Goal: Transaction & Acquisition: Purchase product/service

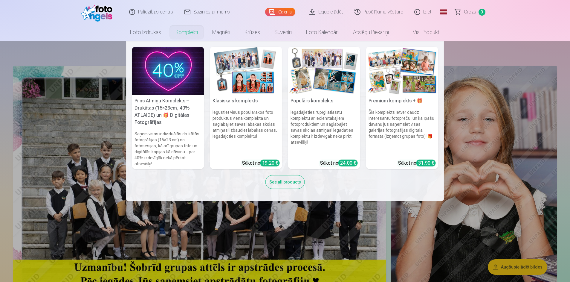
click at [183, 35] on link "Komplekti" at bounding box center [186, 32] width 37 height 17
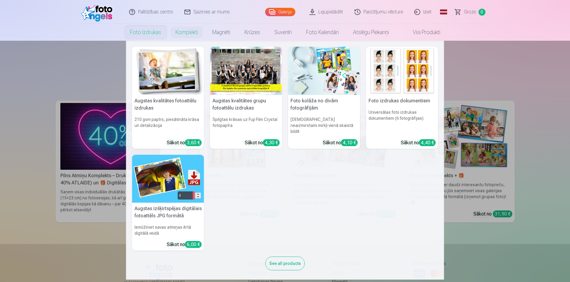
click at [138, 30] on link "Foto izdrukas" at bounding box center [145, 32] width 45 height 17
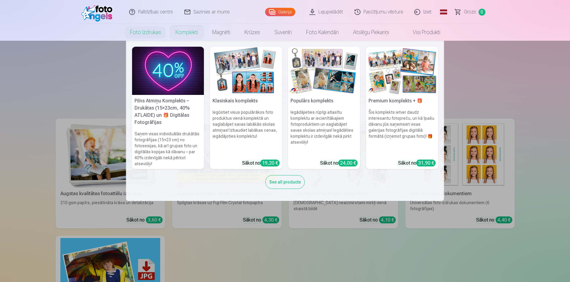
click at [191, 32] on link "Komplekti" at bounding box center [186, 32] width 37 height 17
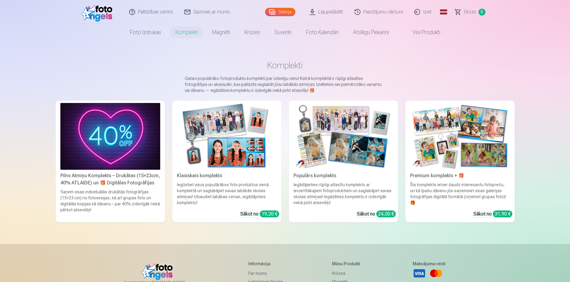
click at [206, 137] on img at bounding box center [227, 136] width 100 height 67
click at [226, 152] on img at bounding box center [227, 136] width 100 height 67
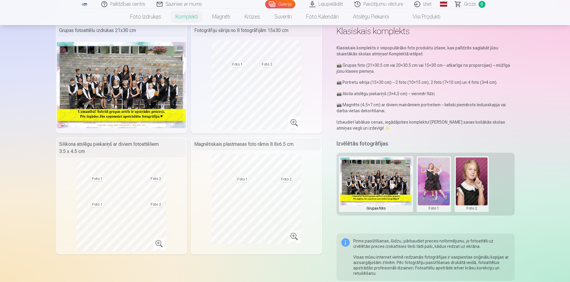
scroll to position [80, 0]
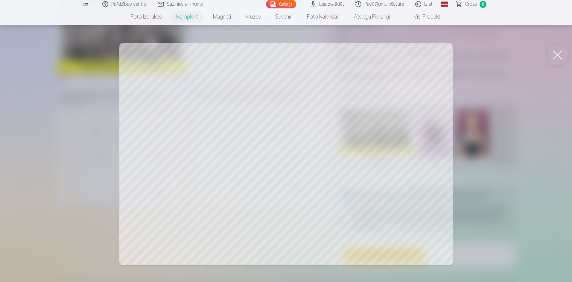
click at [562, 53] on button at bounding box center [558, 55] width 24 height 24
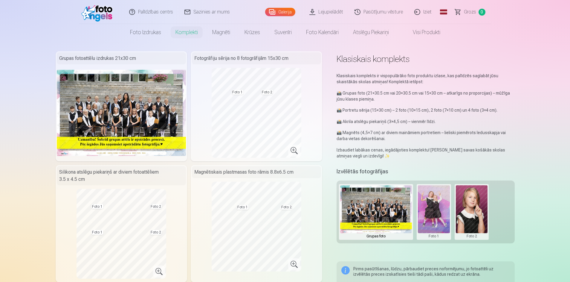
scroll to position [0, 0]
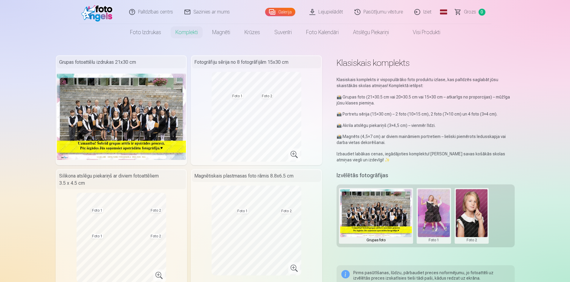
click at [326, 11] on link "Lejupielādēt" at bounding box center [326, 12] width 45 height 24
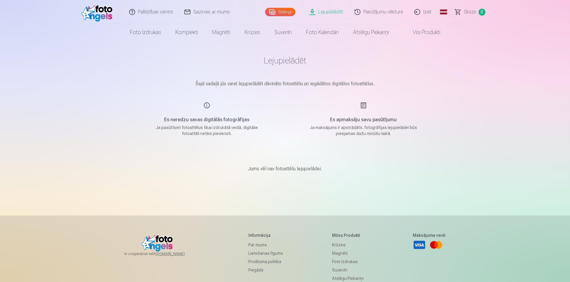
click at [286, 9] on link "Galerija" at bounding box center [280, 12] width 30 height 8
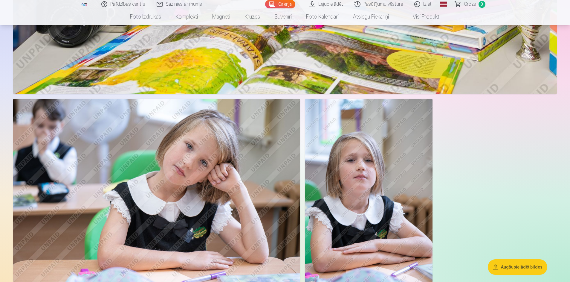
scroll to position [2552, 0]
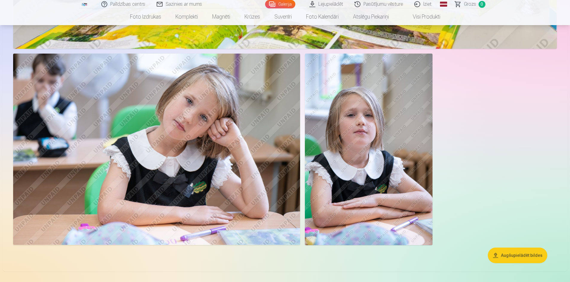
click at [229, 175] on img at bounding box center [156, 149] width 287 height 191
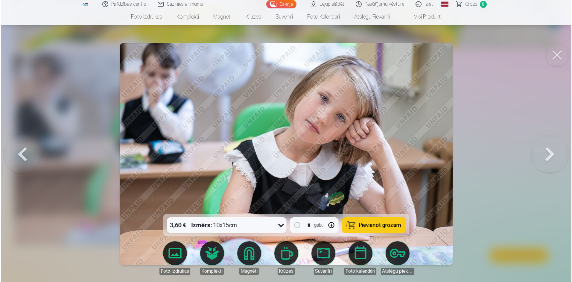
scroll to position [2558, 0]
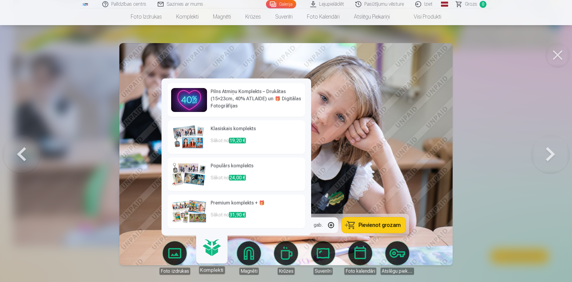
click at [210, 253] on link "Komplekti" at bounding box center [211, 255] width 37 height 37
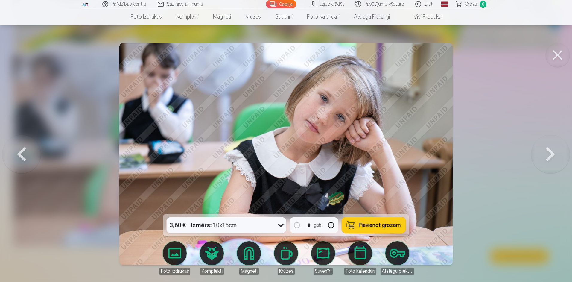
click at [557, 53] on button at bounding box center [558, 55] width 24 height 24
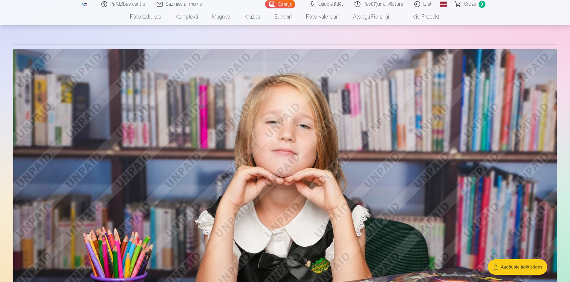
scroll to position [2153, 0]
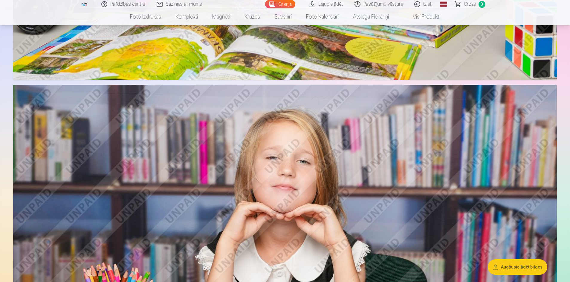
click at [274, 194] on img at bounding box center [285, 266] width 544 height 363
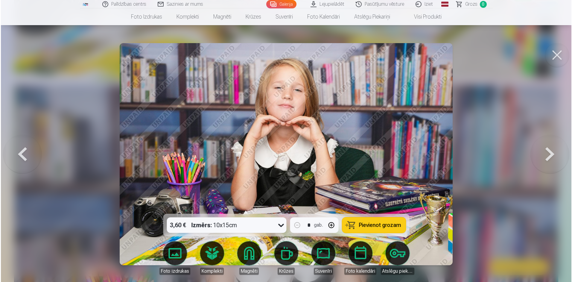
scroll to position [2159, 0]
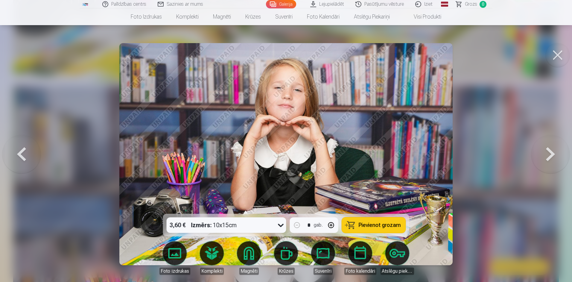
click at [384, 226] on span "Pievienot grozam" at bounding box center [380, 224] width 42 height 5
click at [560, 54] on button at bounding box center [558, 55] width 24 height 24
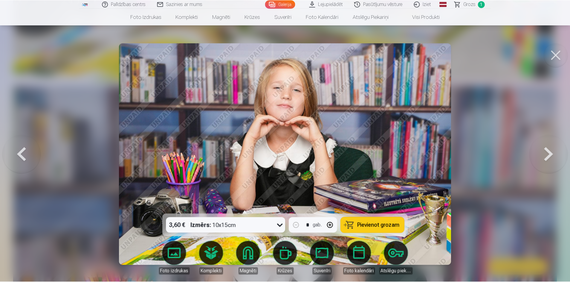
scroll to position [2153, 0]
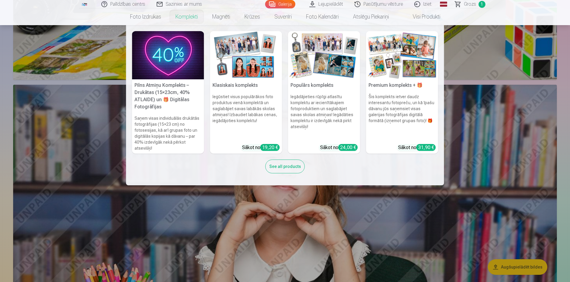
click at [182, 20] on link "Komplekti" at bounding box center [186, 16] width 37 height 17
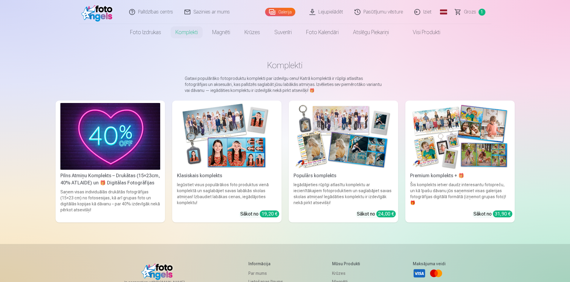
click at [217, 146] on img at bounding box center [227, 136] width 100 height 67
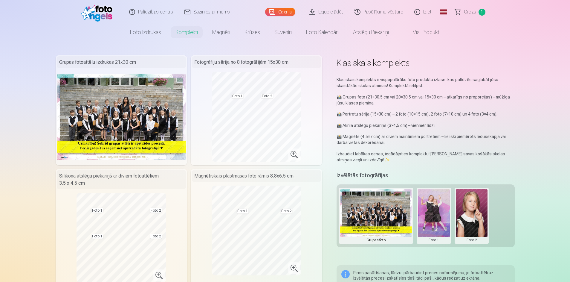
click at [426, 215] on button at bounding box center [434, 215] width 32 height 53
click at [416, 216] on button "Nomainiet foto" at bounding box center [433, 215] width 49 height 17
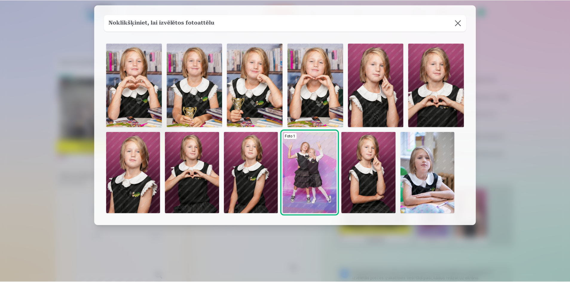
scroll to position [41, 0]
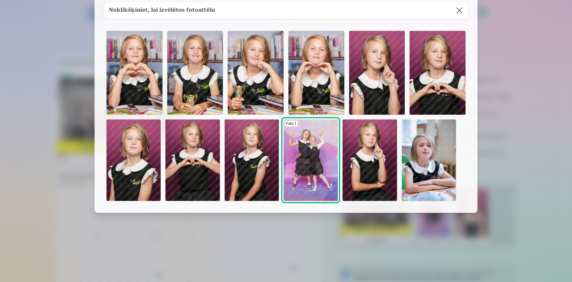
click at [316, 74] on img at bounding box center [316, 73] width 56 height 84
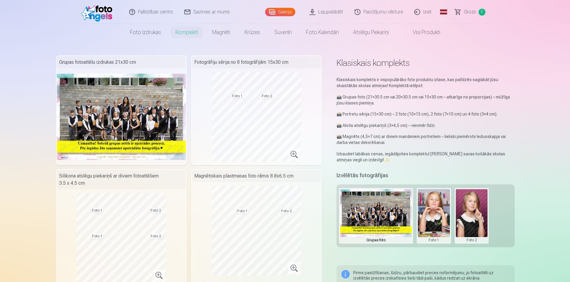
click at [460, 215] on button at bounding box center [472, 215] width 32 height 53
click at [460, 215] on button "Nomainiet foto" at bounding box center [471, 215] width 49 height 17
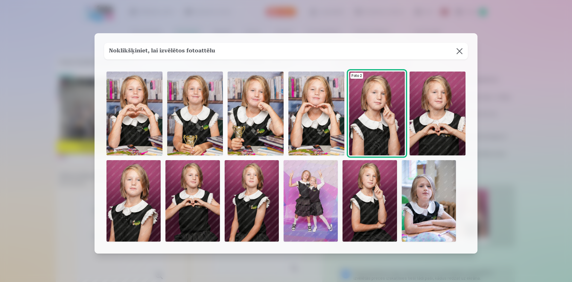
click at [365, 213] on img at bounding box center [369, 200] width 54 height 81
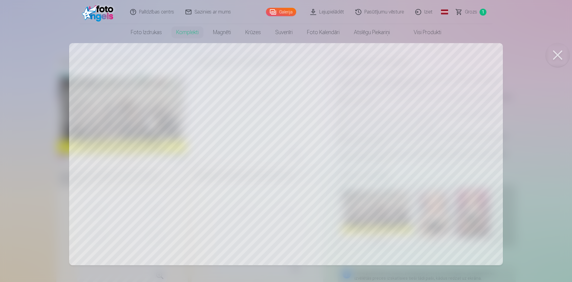
click at [554, 59] on button at bounding box center [558, 55] width 24 height 24
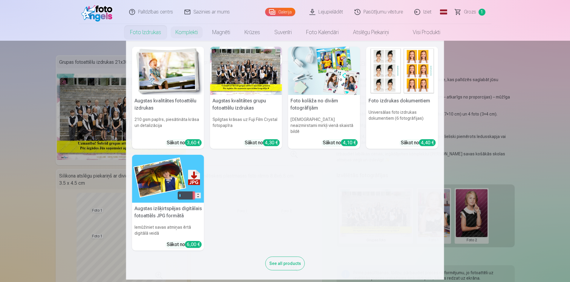
click at [141, 32] on link "Foto izdrukas" at bounding box center [145, 32] width 45 height 17
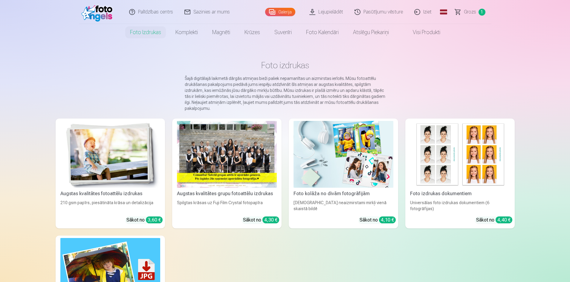
click at [447, 162] on img at bounding box center [460, 154] width 100 height 67
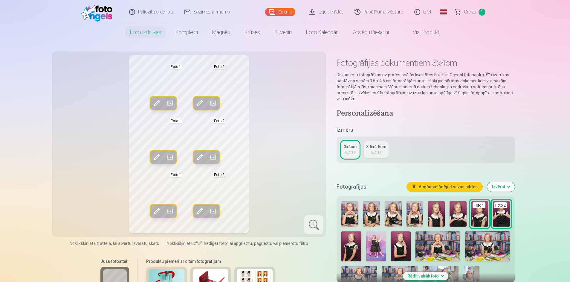
click at [481, 219] on img at bounding box center [480, 213] width 17 height 25
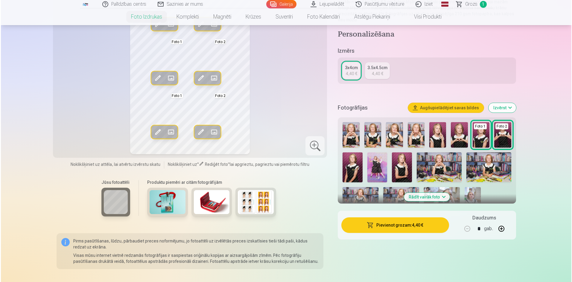
scroll to position [80, 0]
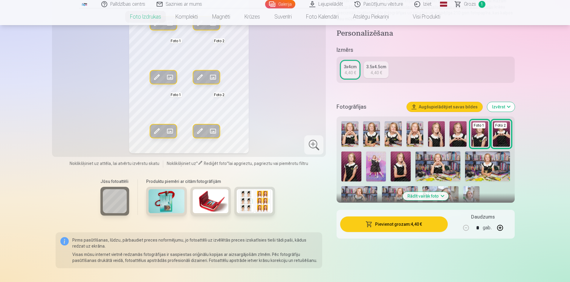
click at [404, 226] on button "Pievienot grozam : 4,40 €" at bounding box center [393, 224] width 107 height 16
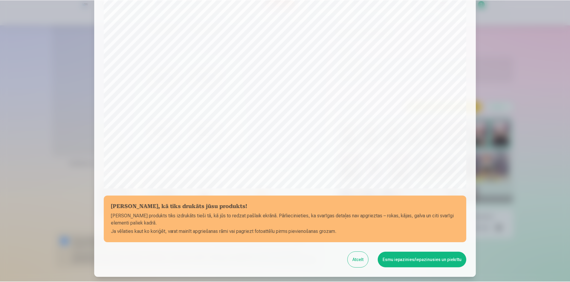
scroll to position [149, 0]
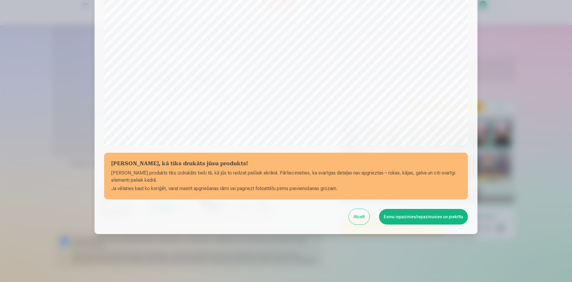
click at [405, 220] on button "Esmu iepazinies/iepazinusies un piekrītu" at bounding box center [423, 217] width 89 height 16
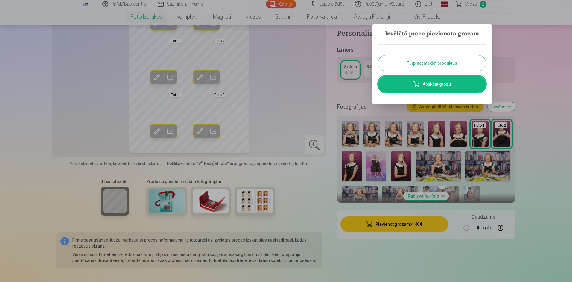
click at [429, 66] on button "Turpināt meklēt produktus" at bounding box center [432, 63] width 108 height 16
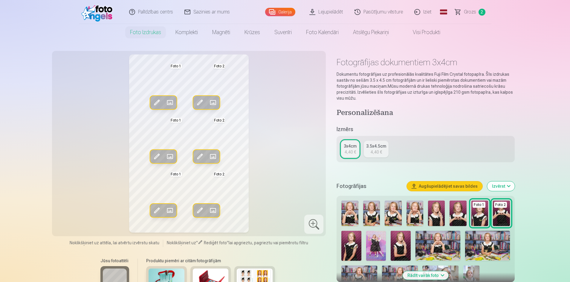
scroll to position [0, 0]
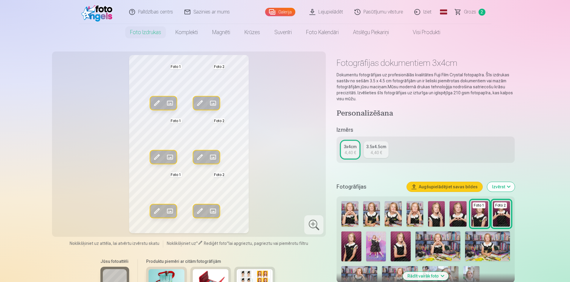
click at [458, 10] on link "Grozs 2" at bounding box center [471, 12] width 42 height 24
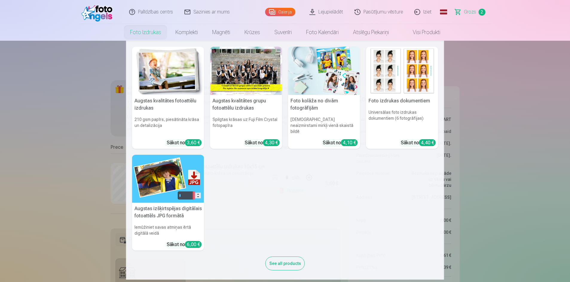
click at [139, 33] on link "Foto izdrukas" at bounding box center [145, 32] width 45 height 17
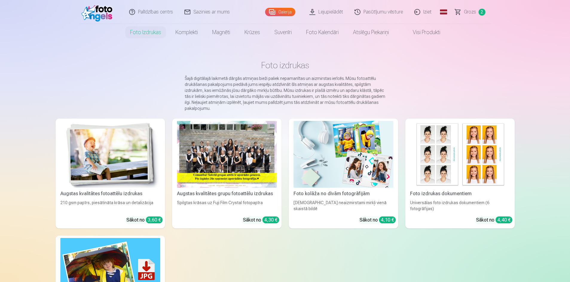
click at [287, 13] on link "Galerija" at bounding box center [280, 12] width 30 height 8
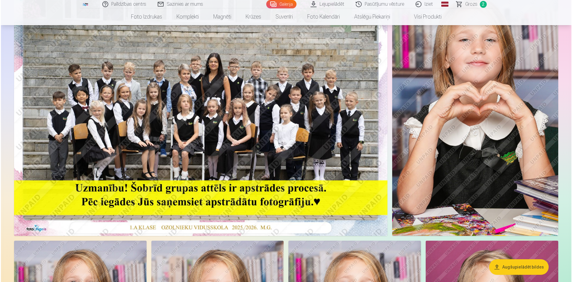
scroll to position [80, 0]
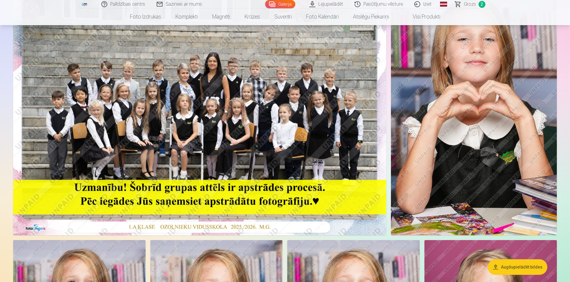
click at [249, 92] on img at bounding box center [199, 110] width 373 height 249
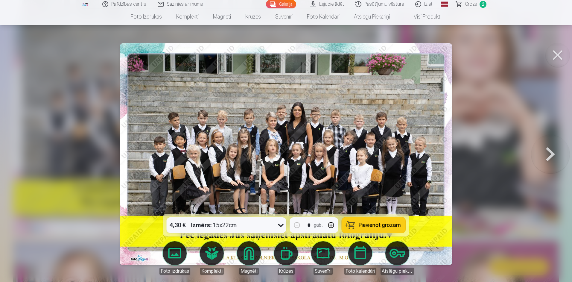
click at [374, 228] on span "Pievienot grozam" at bounding box center [380, 224] width 42 height 5
click at [549, 157] on button at bounding box center [550, 153] width 38 height 107
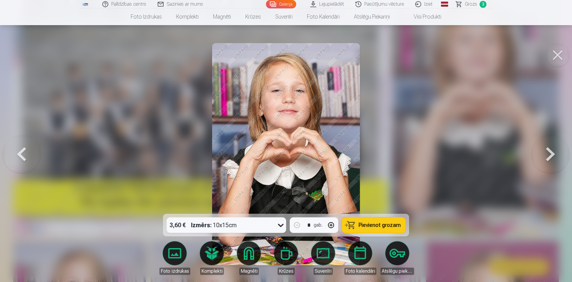
click at [549, 158] on button at bounding box center [550, 153] width 38 height 107
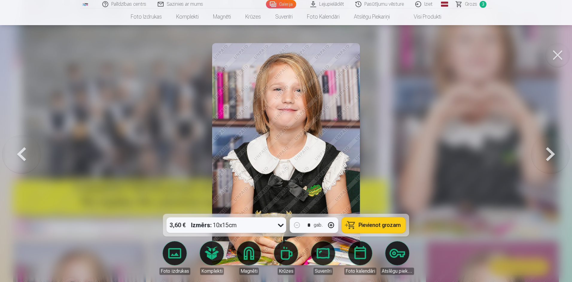
click at [548, 158] on button at bounding box center [550, 153] width 38 height 107
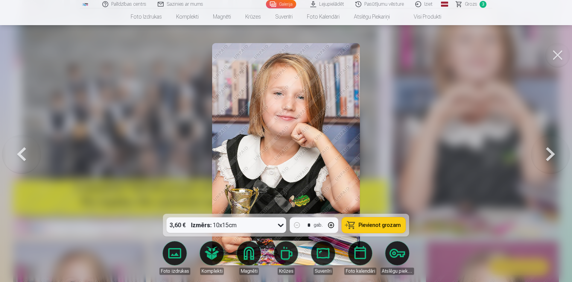
click at [548, 158] on button at bounding box center [550, 153] width 38 height 107
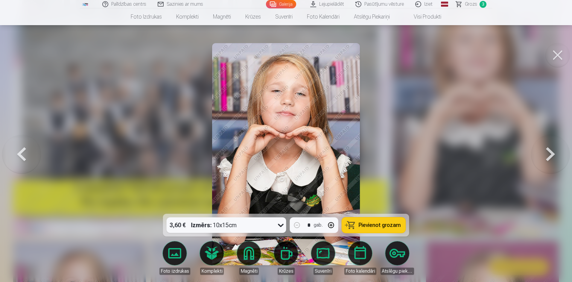
click at [548, 153] on button at bounding box center [550, 153] width 38 height 107
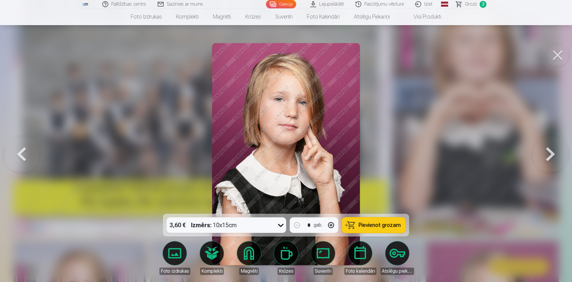
click at [368, 224] on span "Pievienot grozam" at bounding box center [380, 224] width 42 height 5
click at [474, 7] on span "Grozs" at bounding box center [471, 4] width 12 height 7
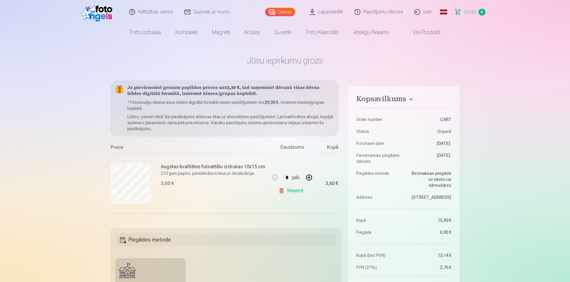
click at [277, 11] on link "Galerija" at bounding box center [280, 12] width 30 height 8
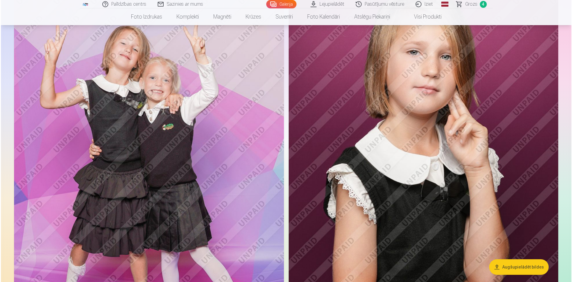
scroll to position [837, 0]
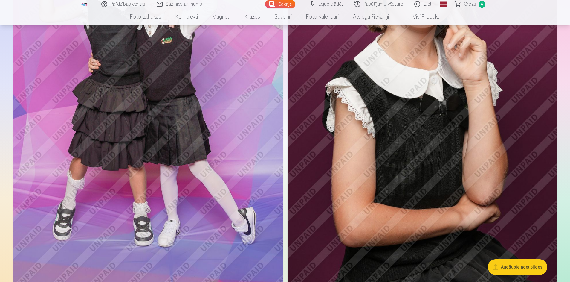
click at [183, 210] on img at bounding box center [148, 91] width 270 height 405
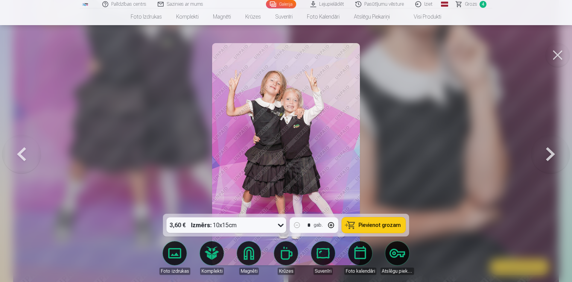
click at [368, 227] on span "Pievienot grozam" at bounding box center [380, 224] width 42 height 5
click at [472, 4] on span "Grozs" at bounding box center [471, 4] width 12 height 7
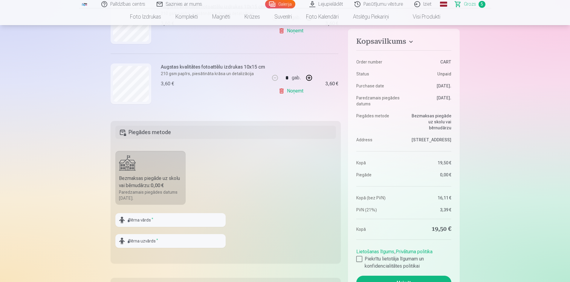
scroll to position [159, 0]
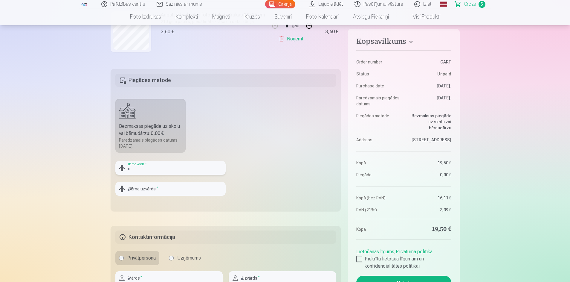
click at [132, 169] on input "text" at bounding box center [170, 168] width 110 height 14
type input "*****"
click at [136, 189] on input "text" at bounding box center [170, 189] width 110 height 14
type input "*******"
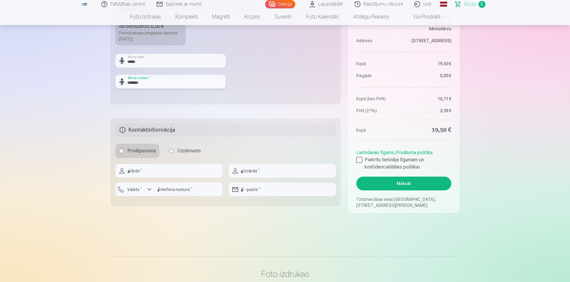
scroll to position [279, 0]
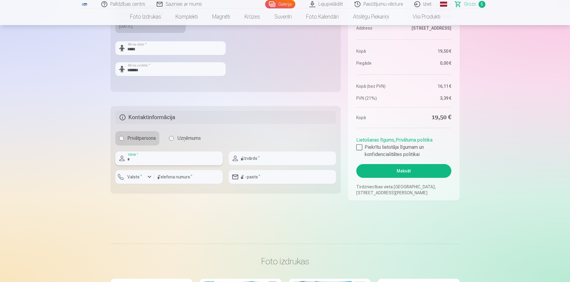
click at [143, 158] on input "text" at bounding box center [168, 158] width 107 height 14
type input "****"
type input "*******"
type input "********"
type input "**********"
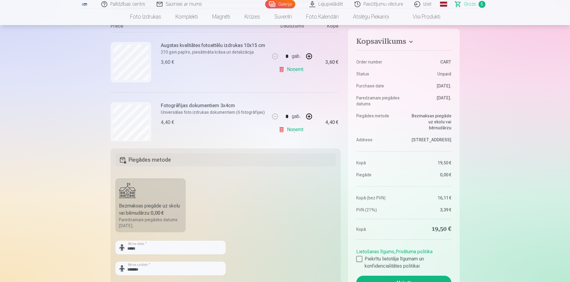
scroll to position [0, 0]
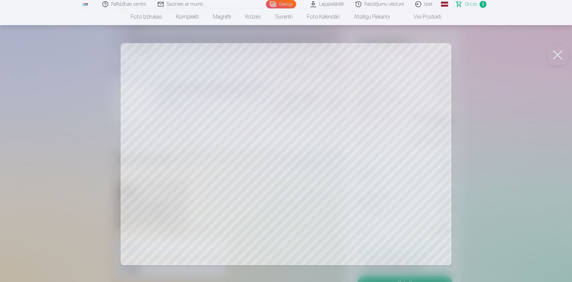
click at [556, 57] on button at bounding box center [558, 55] width 24 height 24
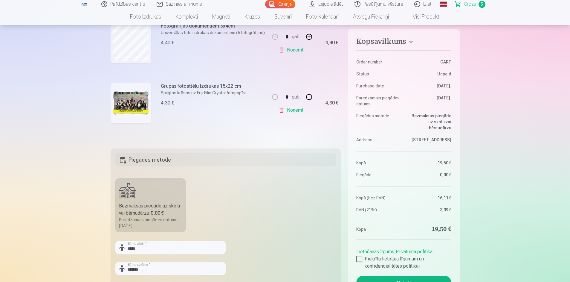
scroll to position [199, 0]
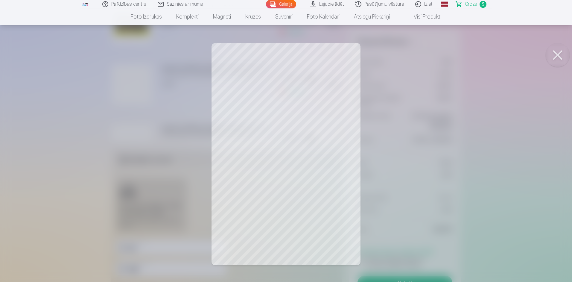
click at [557, 55] on button at bounding box center [558, 55] width 24 height 24
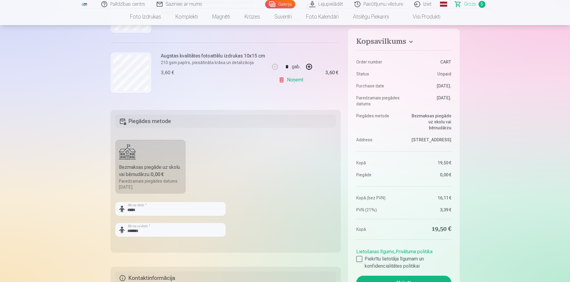
scroll to position [279, 0]
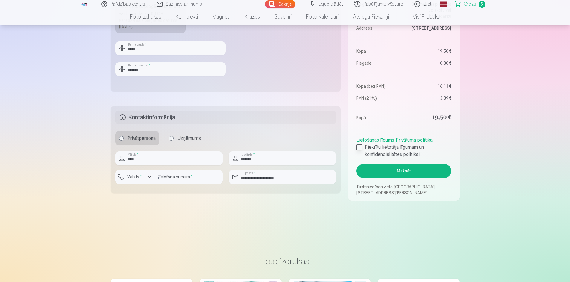
click at [360, 147] on div at bounding box center [360, 147] width 6 height 6
click at [409, 175] on button "Maksāt" at bounding box center [404, 171] width 95 height 14
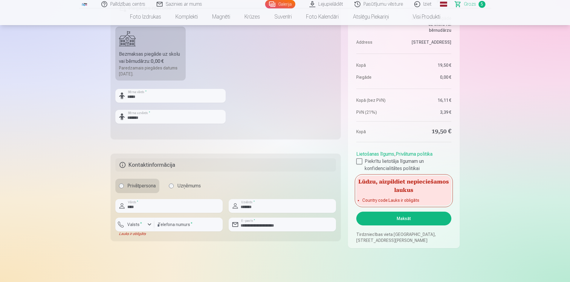
scroll to position [159, 0]
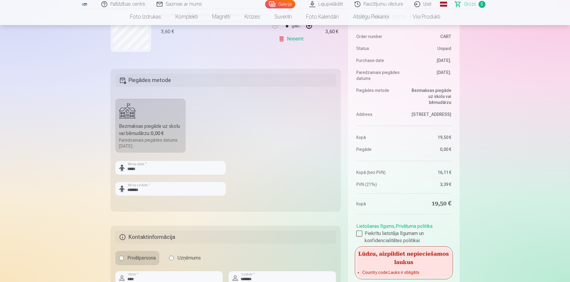
click at [162, 128] on div "Bezmaksas piegāde uz skolu vai bērnudārzu : 0,00 €" at bounding box center [150, 130] width 63 height 14
click at [153, 78] on h5 "Piegādes metode" at bounding box center [225, 80] width 221 height 13
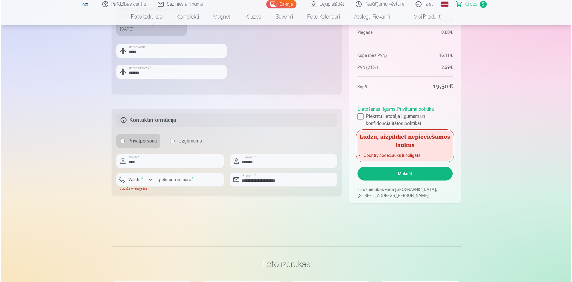
scroll to position [279, 0]
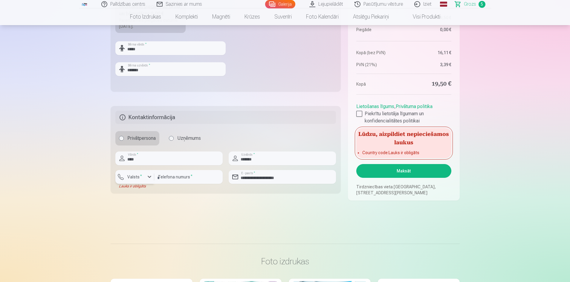
click at [149, 178] on div "button" at bounding box center [149, 176] width 7 height 7
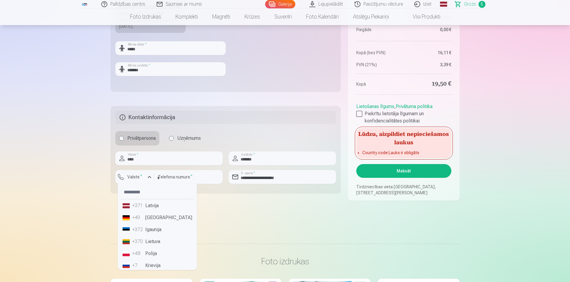
click at [139, 204] on div "+371" at bounding box center [138, 205] width 12 height 7
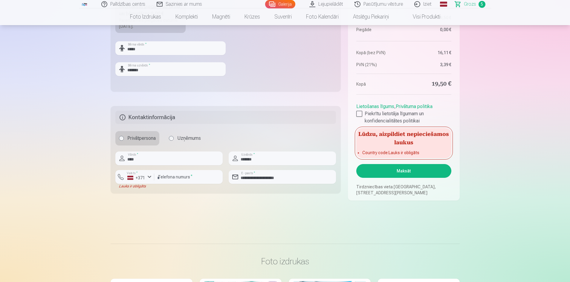
click at [408, 173] on button "Maksāt" at bounding box center [404, 171] width 95 height 14
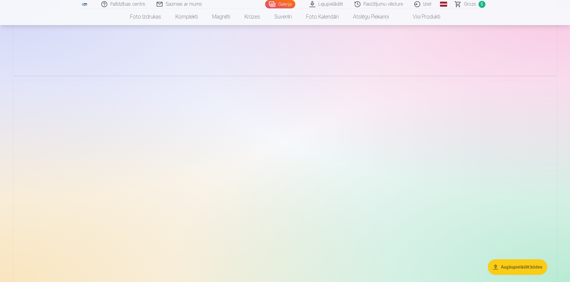
scroll to position [1516, 0]
